Goal: Information Seeking & Learning: Learn about a topic

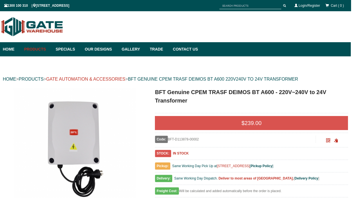
click at [113, 80] on link "GATE AUTOMATION & ACCESSORIES" at bounding box center [87, 79] width 80 height 5
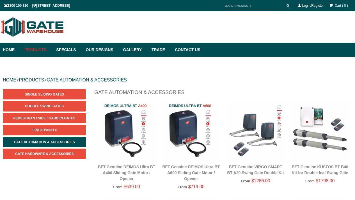
scroll to position [14, 0]
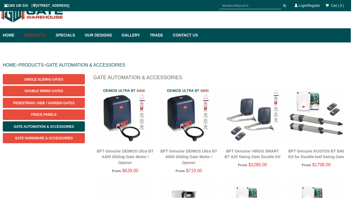
click at [314, 104] on img at bounding box center [320, 117] width 59 height 59
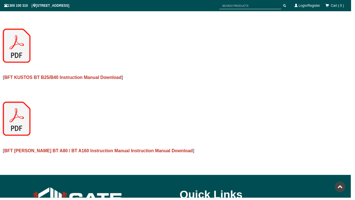
scroll to position [726, 0]
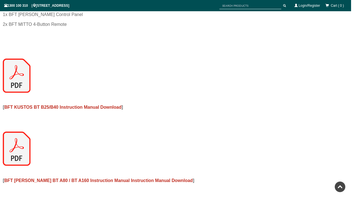
click at [12, 154] on img at bounding box center [17, 150] width 28 height 35
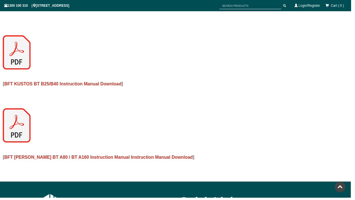
scroll to position [720, 0]
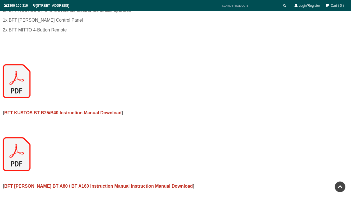
click at [20, 77] on img at bounding box center [17, 82] width 28 height 35
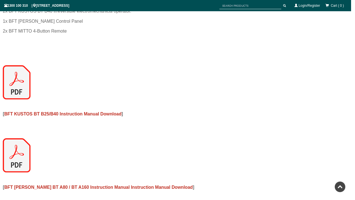
click at [24, 80] on img at bounding box center [17, 83] width 28 height 35
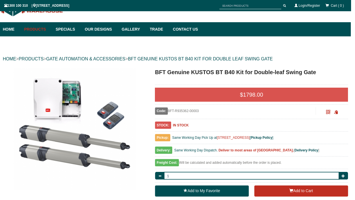
scroll to position [0, 0]
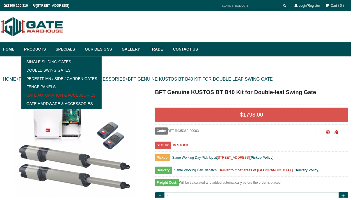
click at [53, 97] on link "Gate Automation & Accessories" at bounding box center [62, 96] width 78 height 8
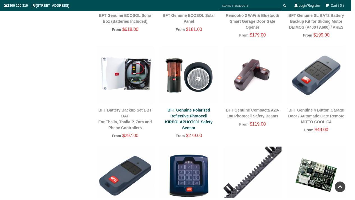
scroll to position [490, 0]
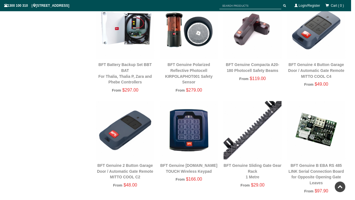
click at [187, 136] on img at bounding box center [191, 131] width 59 height 59
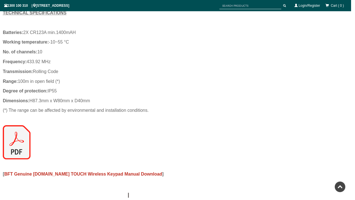
scroll to position [325, 0]
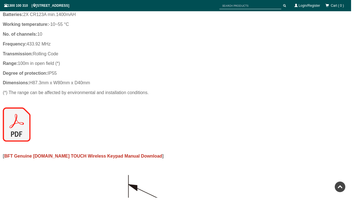
click at [17, 136] on img at bounding box center [17, 126] width 28 height 35
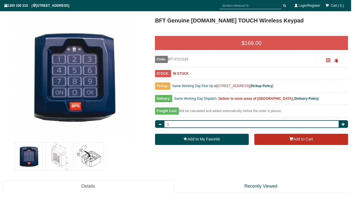
scroll to position [60, 0]
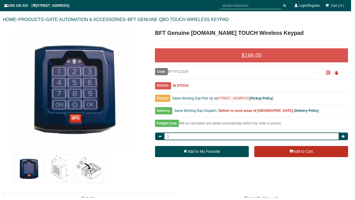
click at [91, 164] on img at bounding box center [91, 171] width 28 height 28
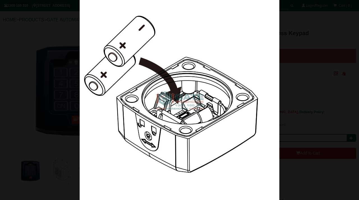
click at [290, 90] on div at bounding box center [179, 100] width 359 height 200
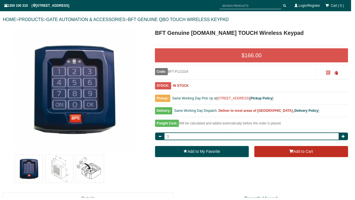
scroll to position [0, 0]
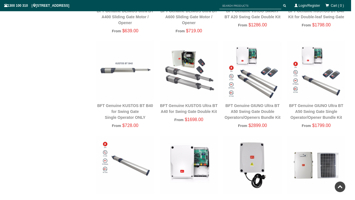
scroll to position [225, 0]
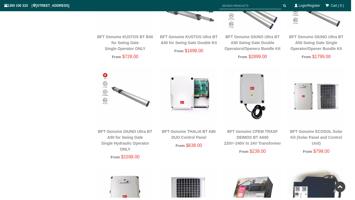
click at [257, 136] on div "BFT Genuine CPEM TRASF DEIMOS BT A600 220V~240V to 24V Transformer" at bounding box center [255, 139] width 59 height 18
click at [255, 106] on img at bounding box center [255, 97] width 59 height 59
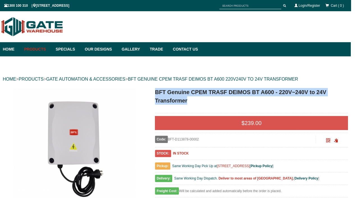
drag, startPoint x: 158, startPoint y: 94, endPoint x: 194, endPoint y: 101, distance: 37.0
click at [194, 101] on h1 "BFT Genuine CPEM TRASF DEIMOS BT A600 - 220V~240V to 24V Transformer" at bounding box center [254, 97] width 195 height 17
copy h1 "BFT Genuine CPEM TRASF DEIMOS BT A600 - 220V~240V to 24V Transformer"
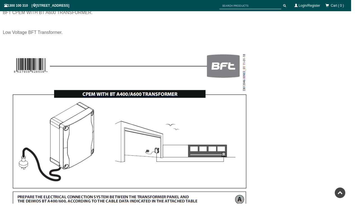
scroll to position [147, 0]
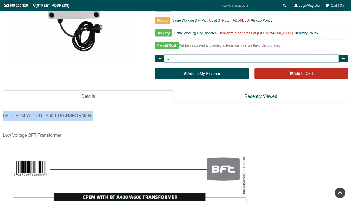
drag, startPoint x: 4, startPoint y: 118, endPoint x: 94, endPoint y: 116, distance: 90.1
copy div "BFT CPEM WITH BT A600 TRANSFORMER."
